Goal: Transaction & Acquisition: Purchase product/service

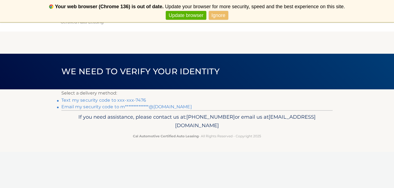
click at [134, 99] on link "Text my security code to xxx-xxx-7476" at bounding box center [103, 99] width 85 height 5
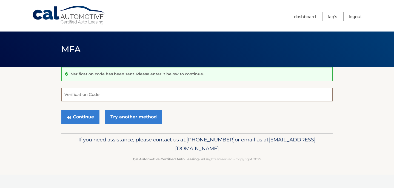
click at [112, 95] on input "Verification Code" at bounding box center [196, 95] width 271 height 14
type input "842585"
click at [87, 117] on button "Continue" at bounding box center [80, 117] width 38 height 14
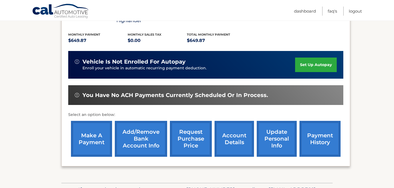
scroll to position [113, 0]
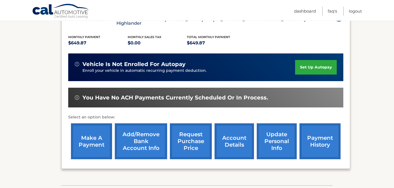
click at [319, 140] on link "payment history" at bounding box center [319, 141] width 41 height 36
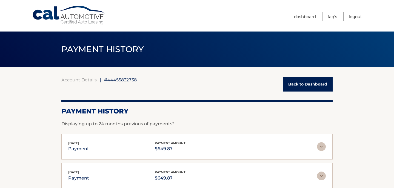
click at [311, 84] on link "Back to Dashboard" at bounding box center [308, 84] width 50 height 15
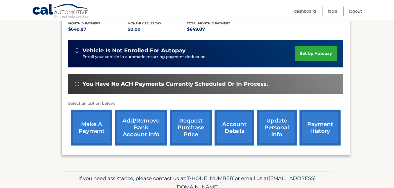
scroll to position [151, 0]
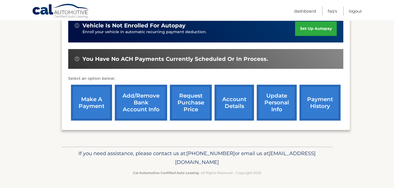
click at [96, 107] on link "make a payment" at bounding box center [91, 103] width 41 height 36
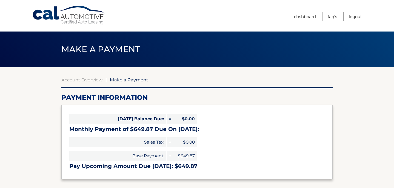
select select "ZWVlZGM0MWUtNzZlMS00MDNhLWFjZTAtZjdmNGQ0MzMxYjA1"
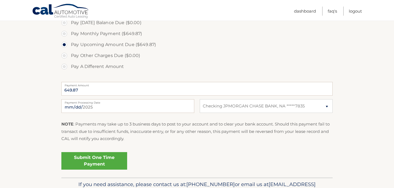
scroll to position [181, 0]
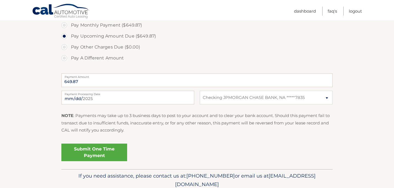
click at [103, 151] on link "Submit One Time Payment" at bounding box center [94, 152] width 66 height 18
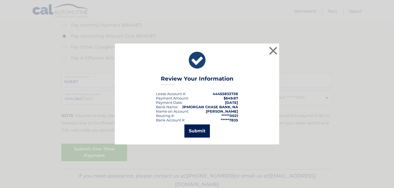
click at [194, 133] on button "Submit" at bounding box center [196, 130] width 25 height 13
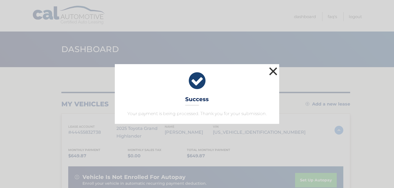
click at [276, 69] on button "×" at bounding box center [273, 71] width 11 height 11
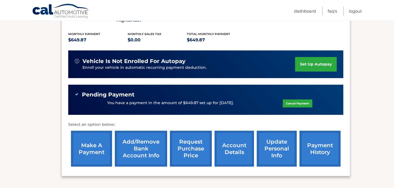
scroll to position [162, 0]
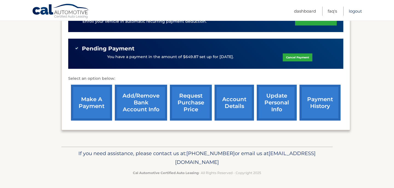
click at [360, 11] on link "Logout" at bounding box center [355, 11] width 13 height 9
